Goal: Task Accomplishment & Management: Complete application form

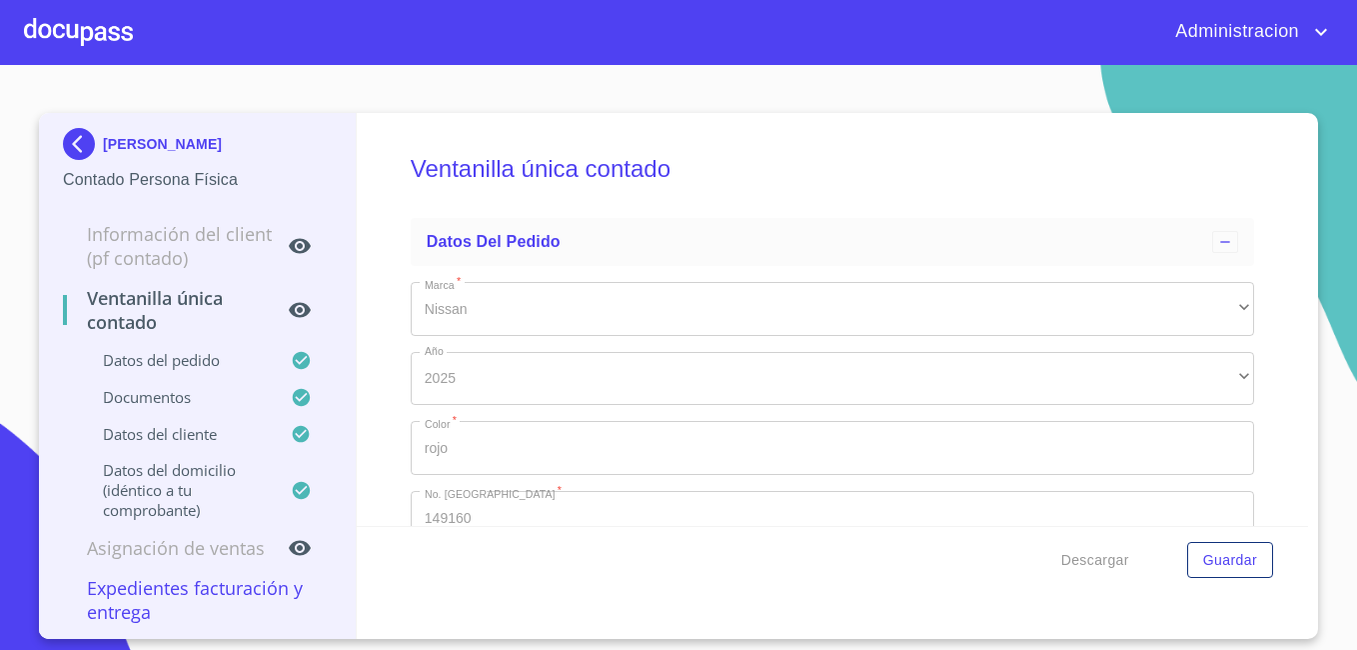
scroll to position [2498, 0]
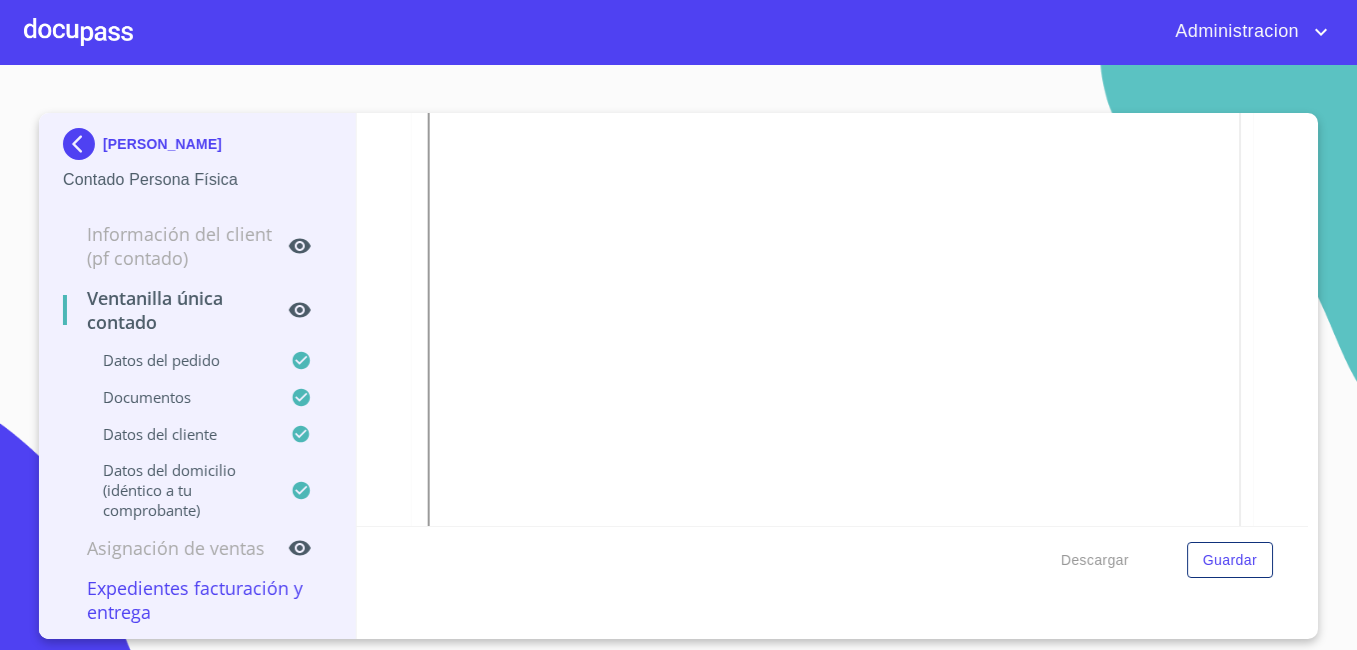
click at [155, 140] on p "[PERSON_NAME]" at bounding box center [162, 144] width 119 height 16
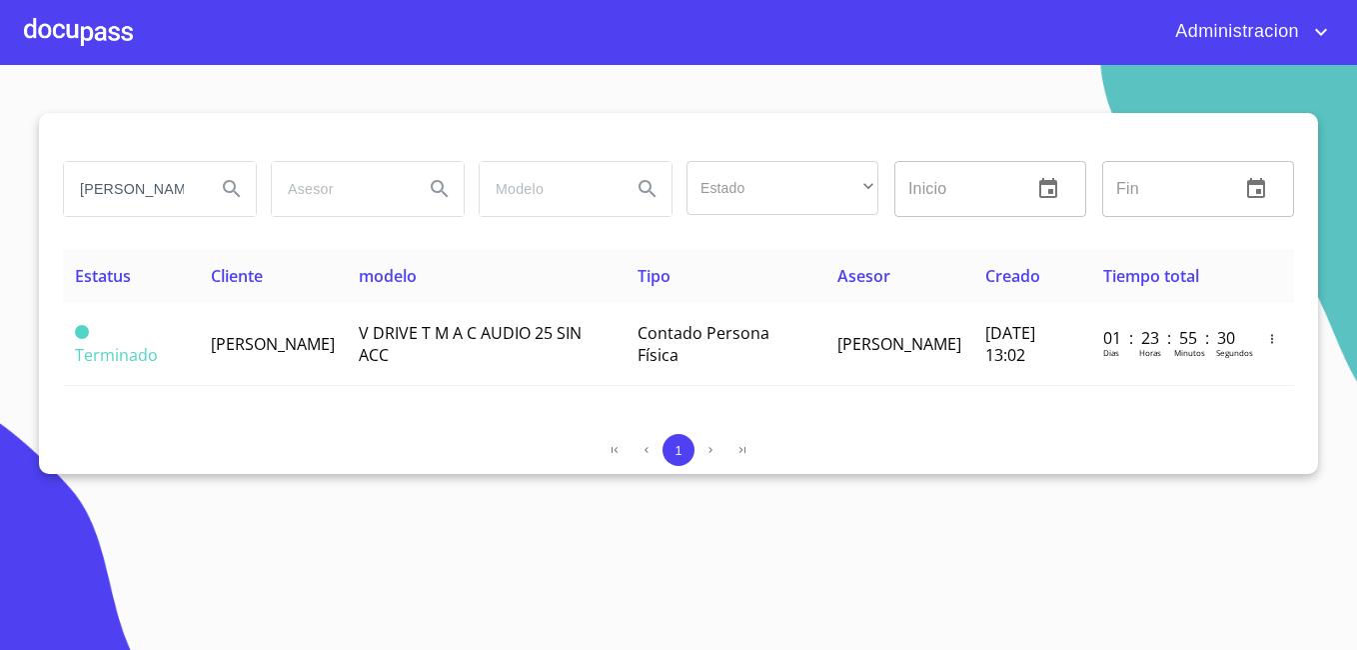
click at [153, 196] on input "[PERSON_NAME]" at bounding box center [132, 189] width 136 height 54
type input "[PERSON_NAME]"
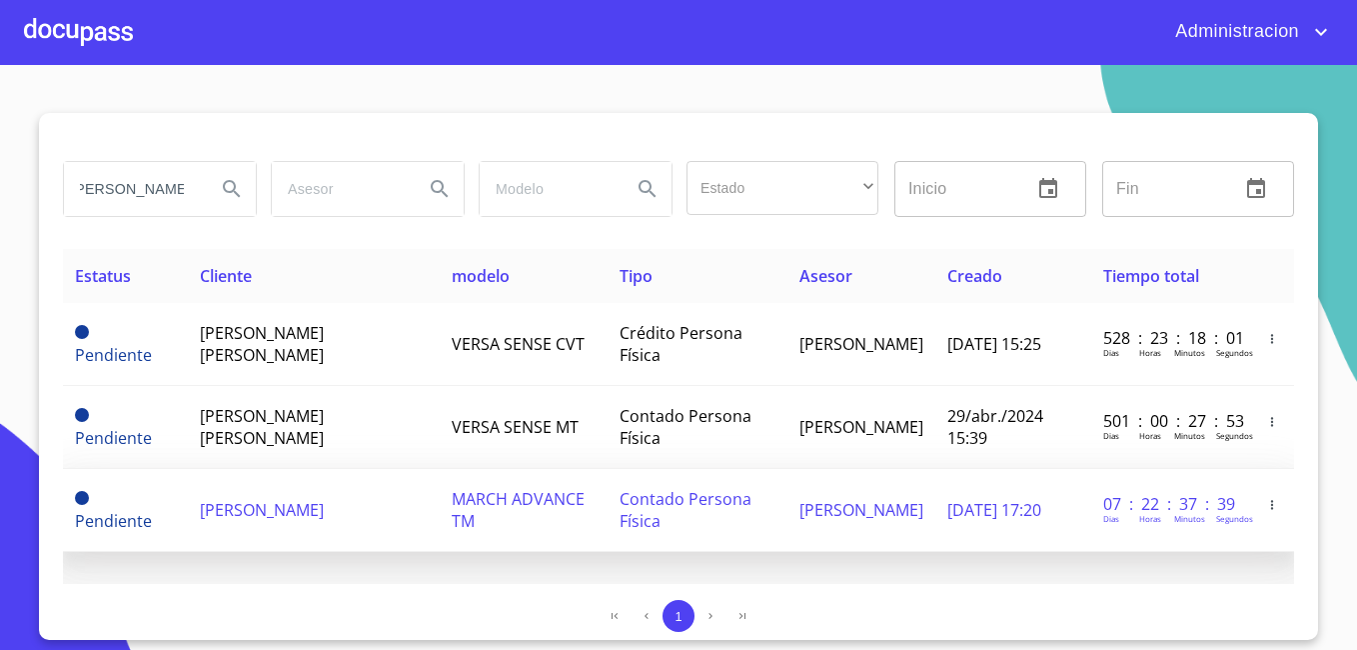
click at [386, 484] on td "[PERSON_NAME]" at bounding box center [314, 510] width 252 height 83
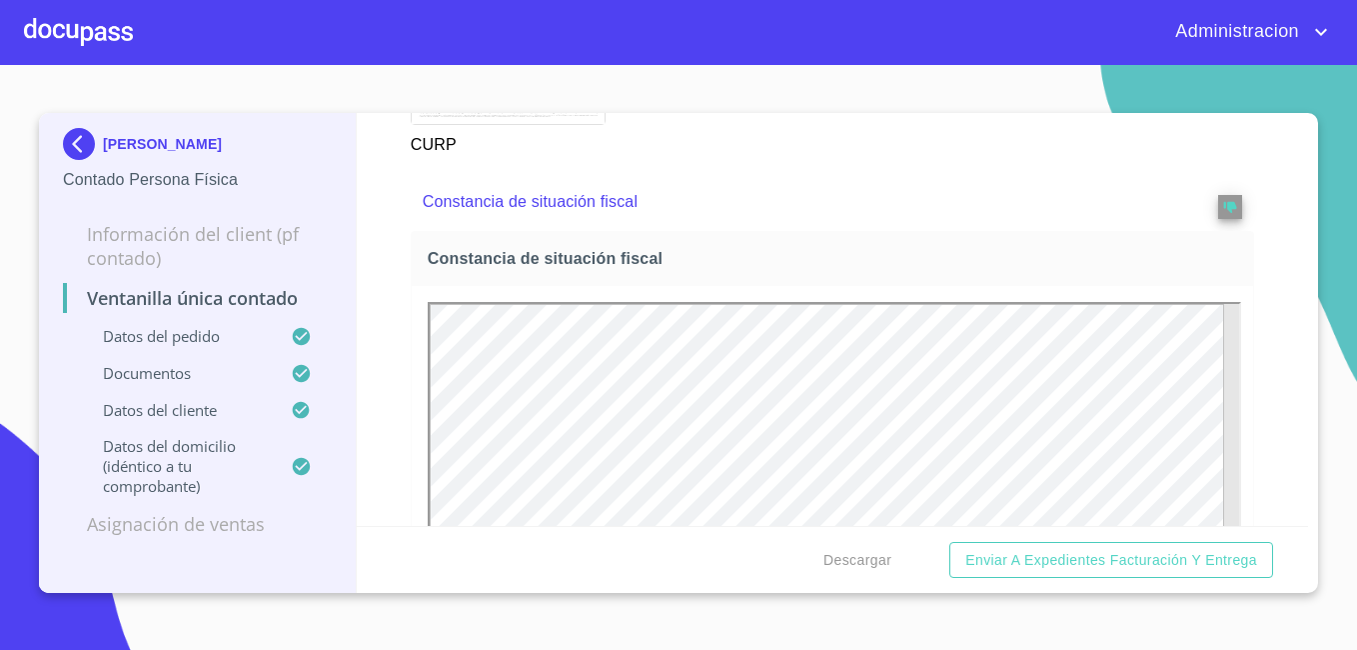
scroll to position [3198, 0]
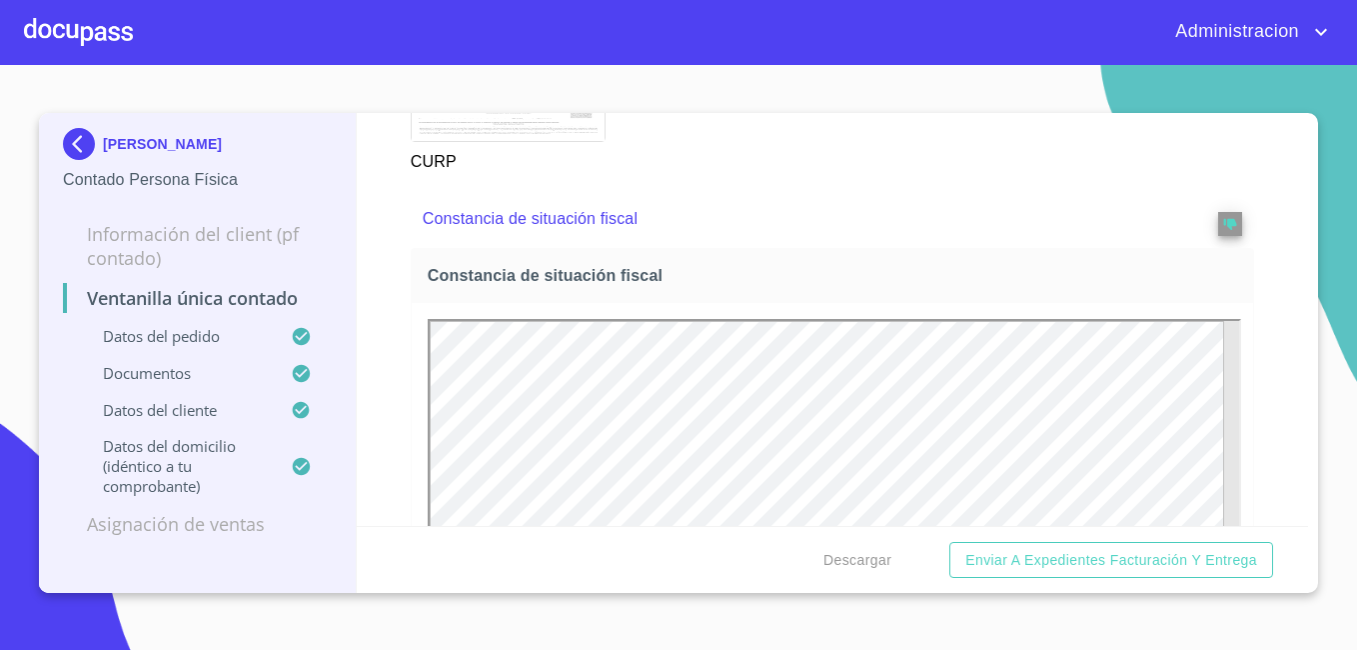
click at [201, 132] on div "[PERSON_NAME]" at bounding box center [197, 148] width 269 height 40
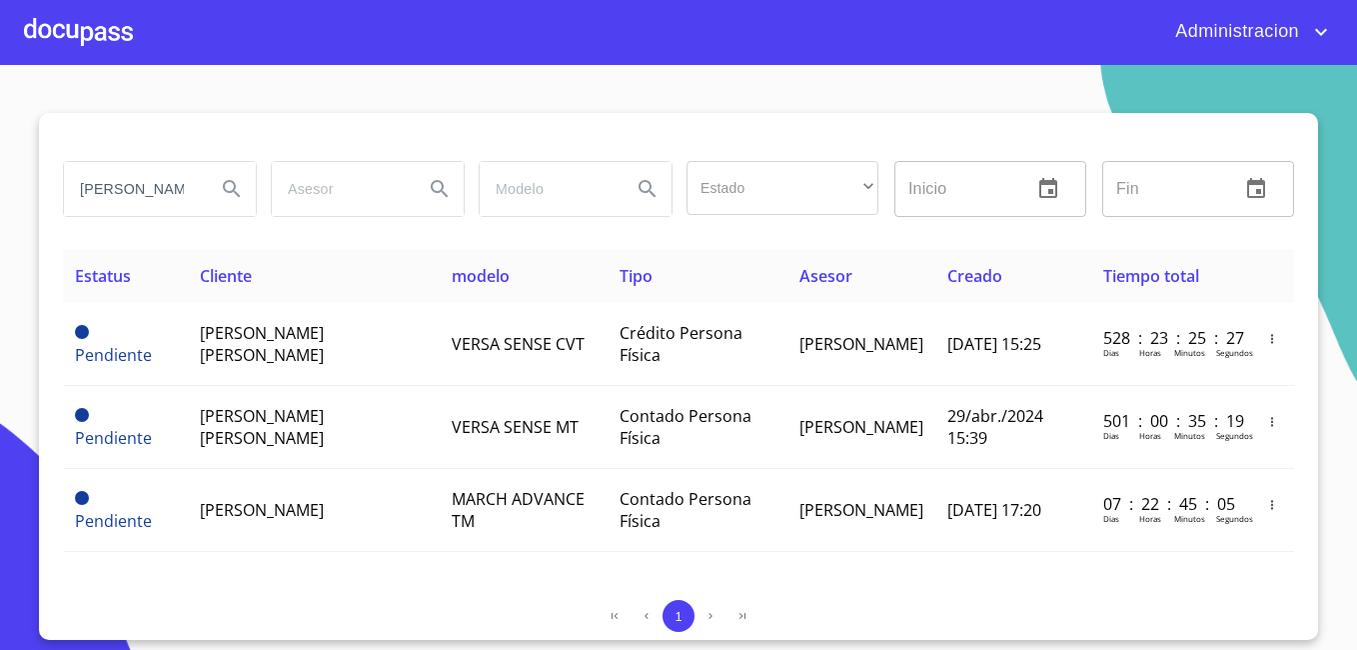
click at [118, 188] on input "[PERSON_NAME]" at bounding box center [132, 189] width 136 height 54
type input "h"
type input "[PERSON_NAME] [PERSON_NAME]"
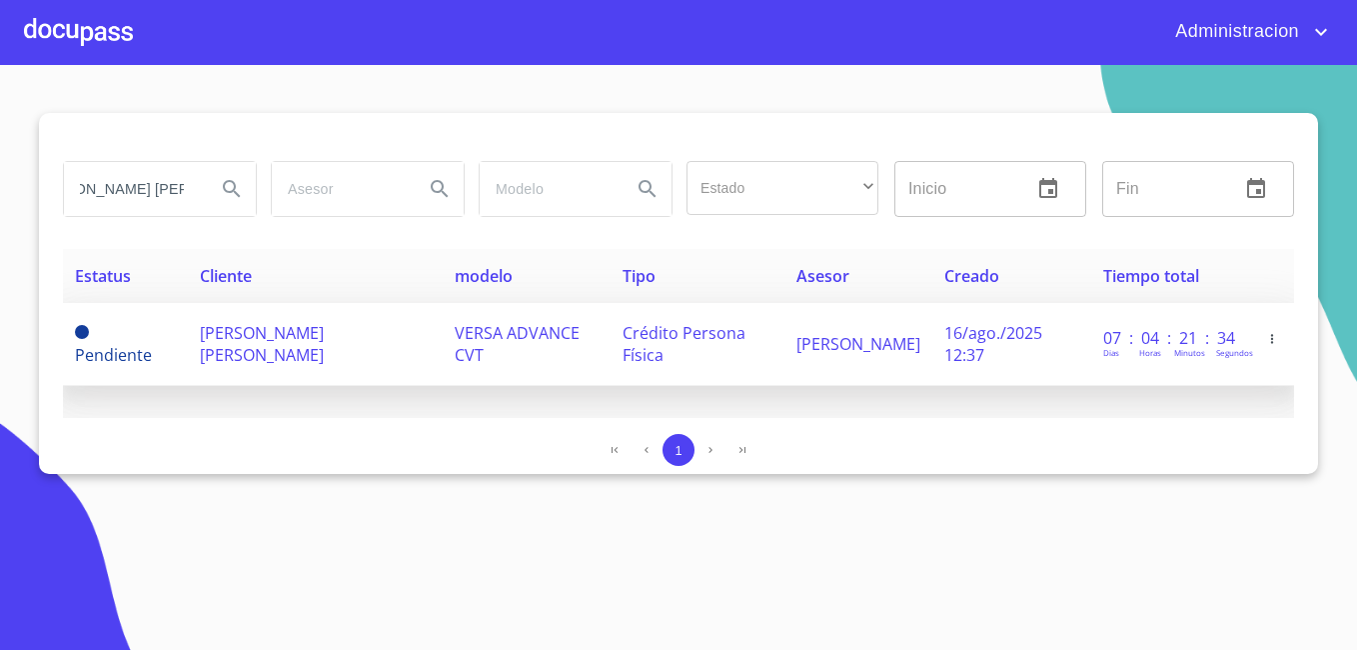
click at [242, 326] on span "[PERSON_NAME] [PERSON_NAME]" at bounding box center [262, 344] width 124 height 44
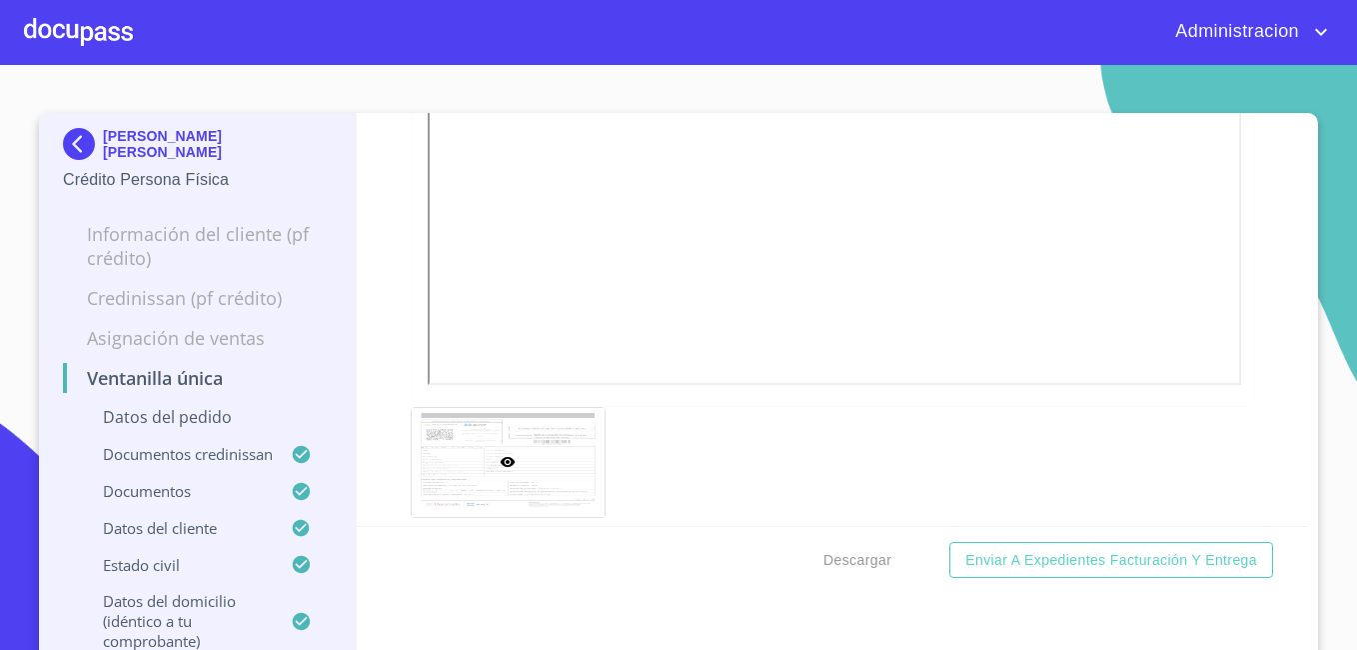
scroll to position [6866, 0]
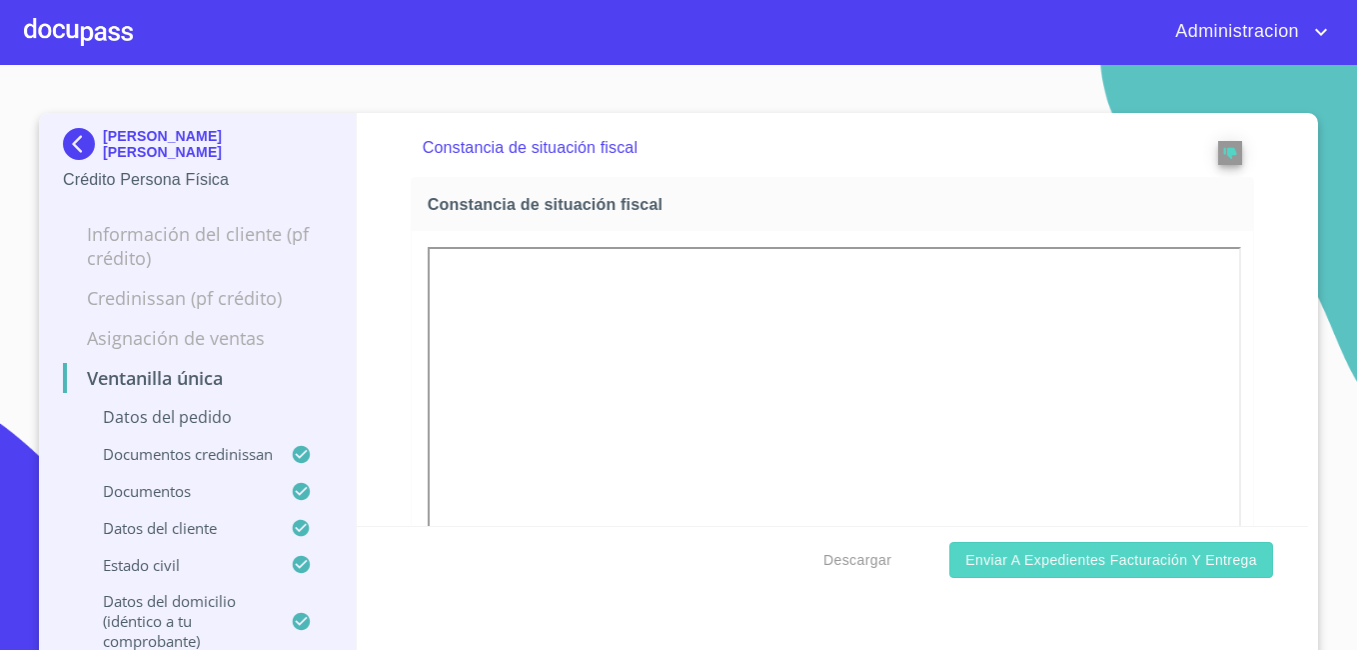
click at [1055, 555] on span "Enviar a Expedientes Facturación y Entrega" at bounding box center [1111, 560] width 292 height 25
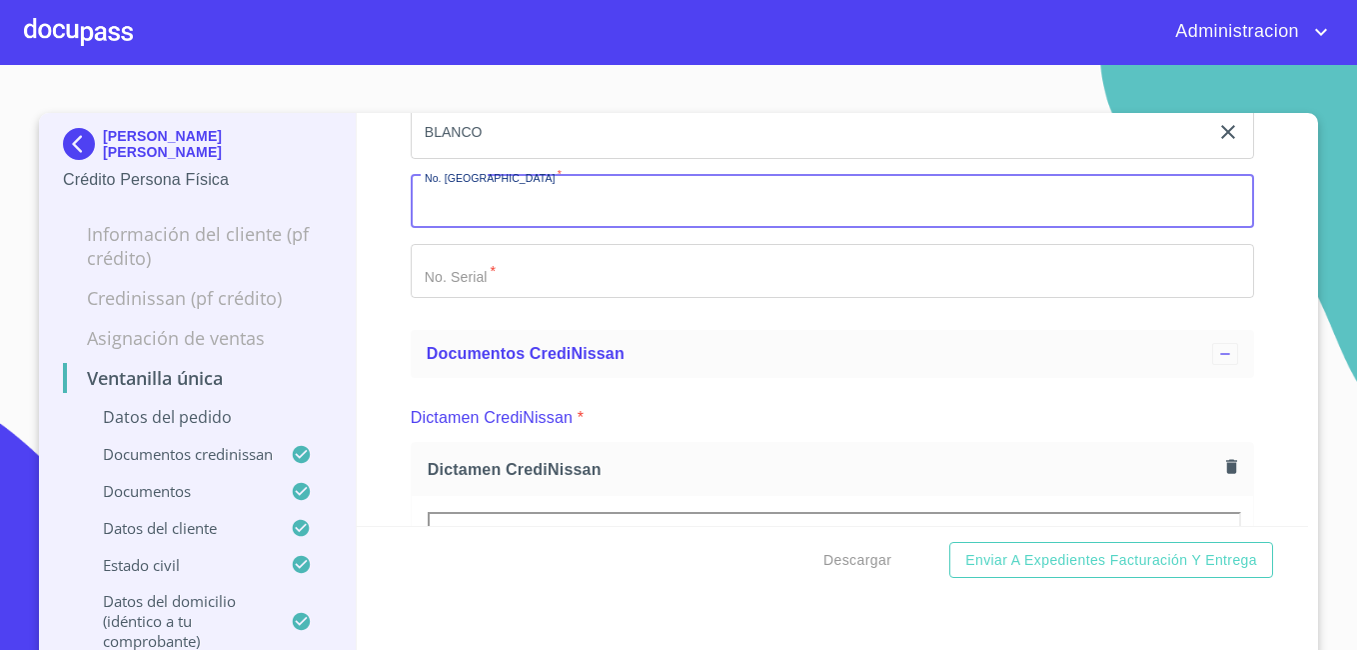
scroll to position [248, 0]
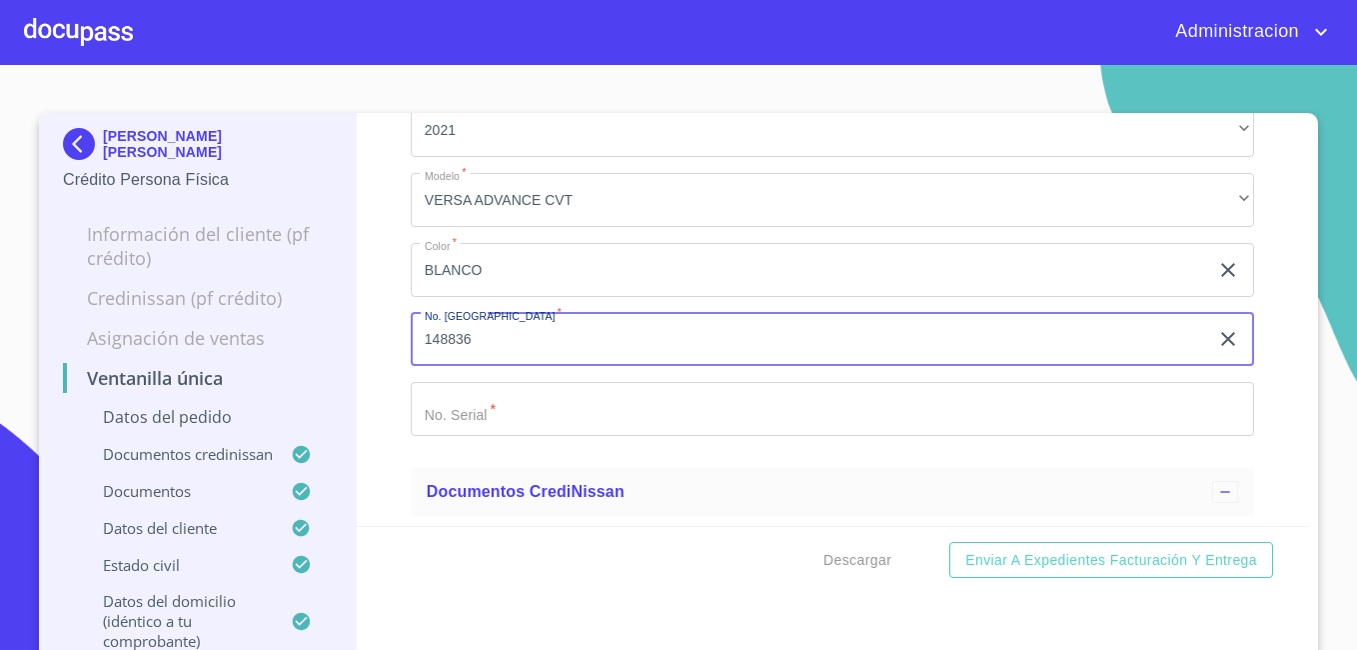
type input "148836"
click at [623, 402] on input "Marca   *" at bounding box center [832, 409] width 843 height 54
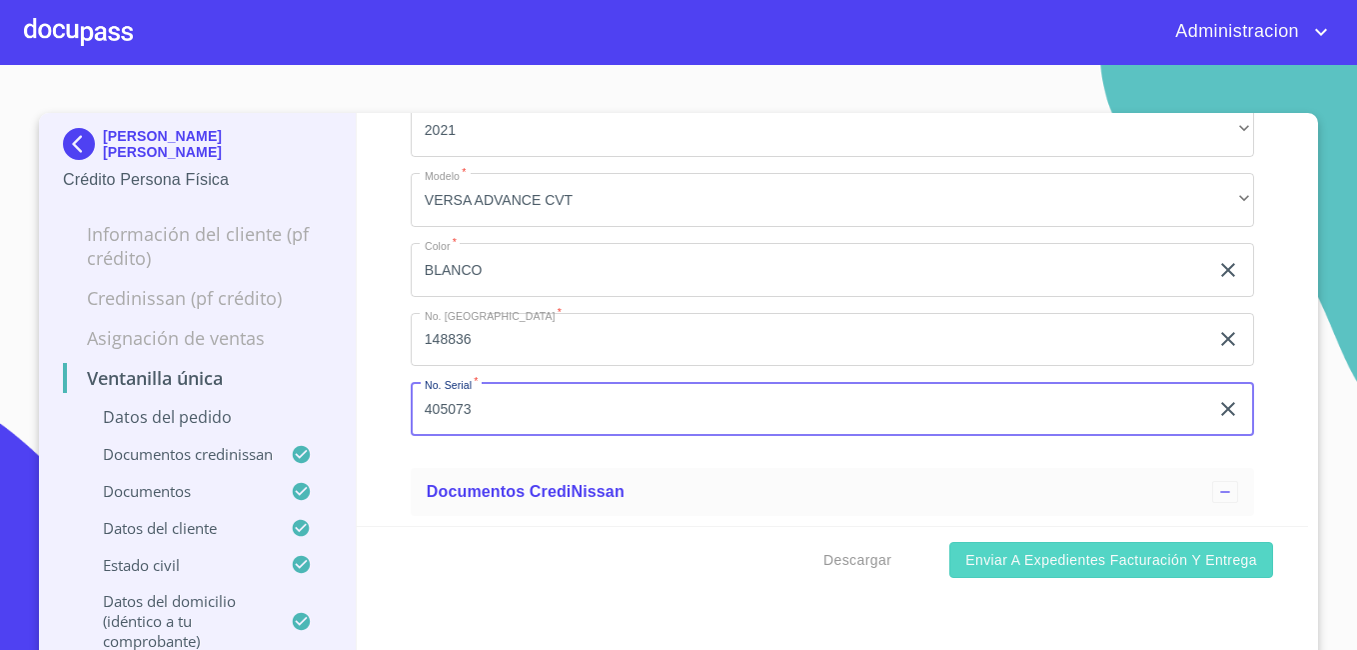
type input "405073"
click at [1009, 560] on span "Enviar a Expedientes Facturación y Entrega" at bounding box center [1111, 560] width 292 height 25
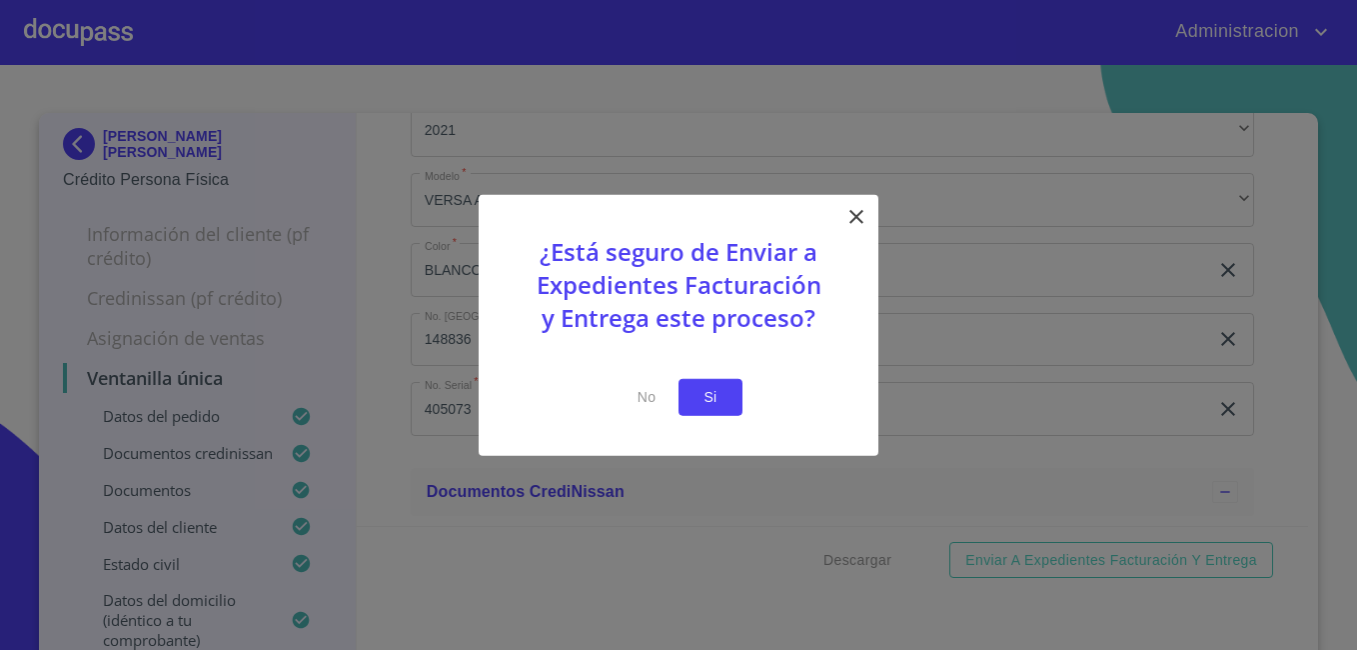
click at [704, 382] on button "Si" at bounding box center [710, 397] width 64 height 37
